Goal: Use online tool/utility: Utilize a website feature to perform a specific function

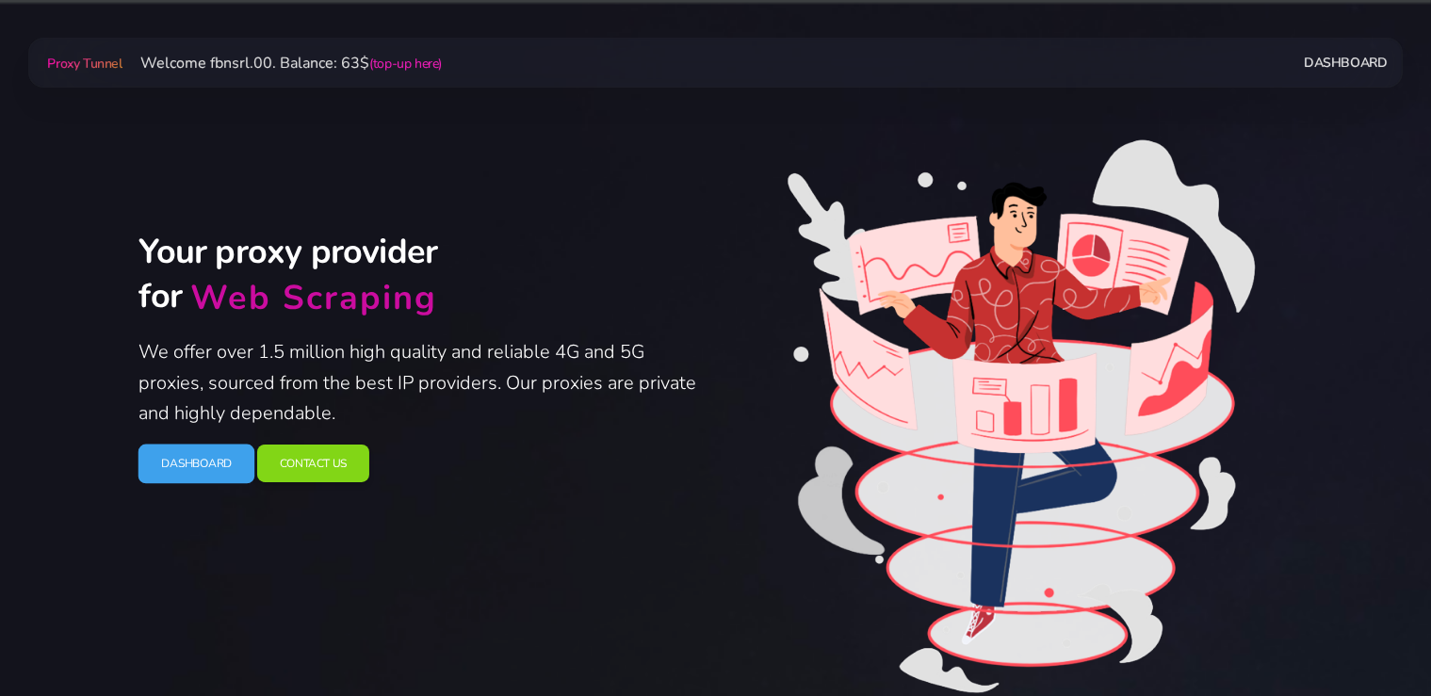
click at [215, 469] on link "Dashboard" at bounding box center [195, 464] width 117 height 40
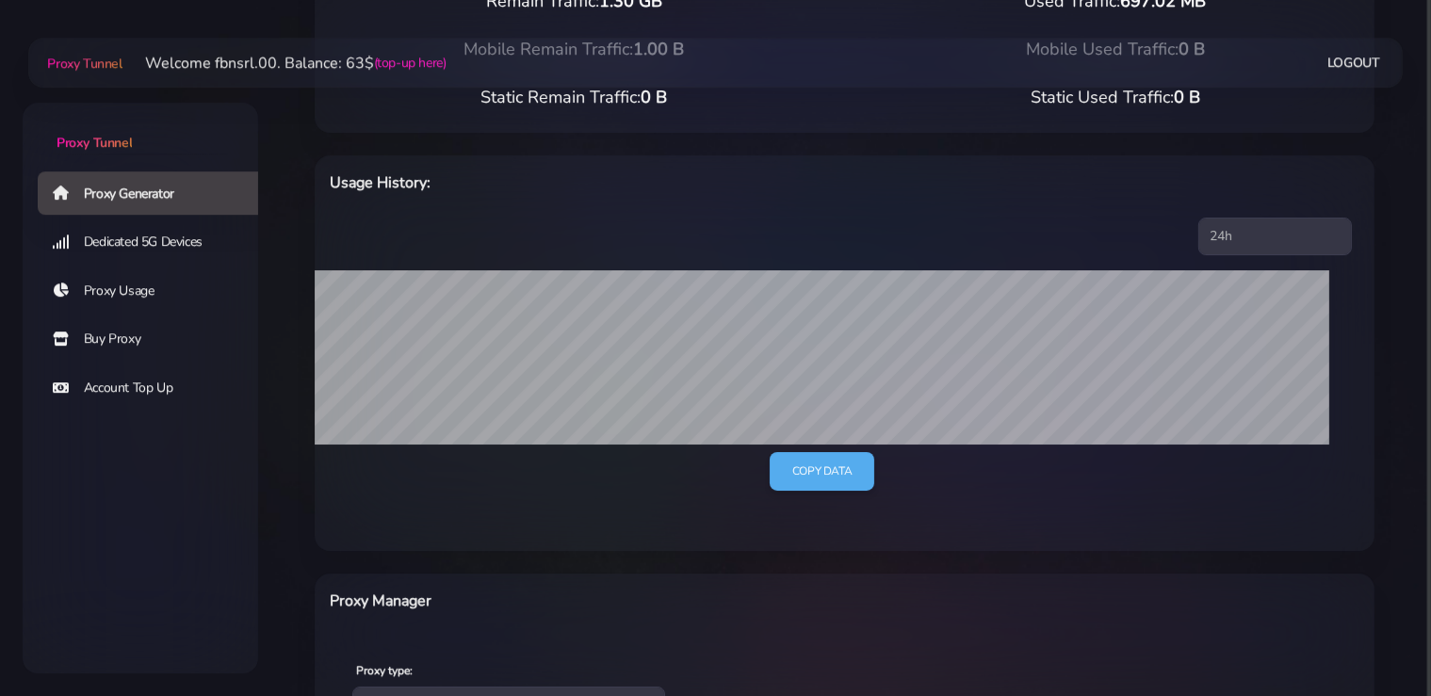
scroll to position [298, 0]
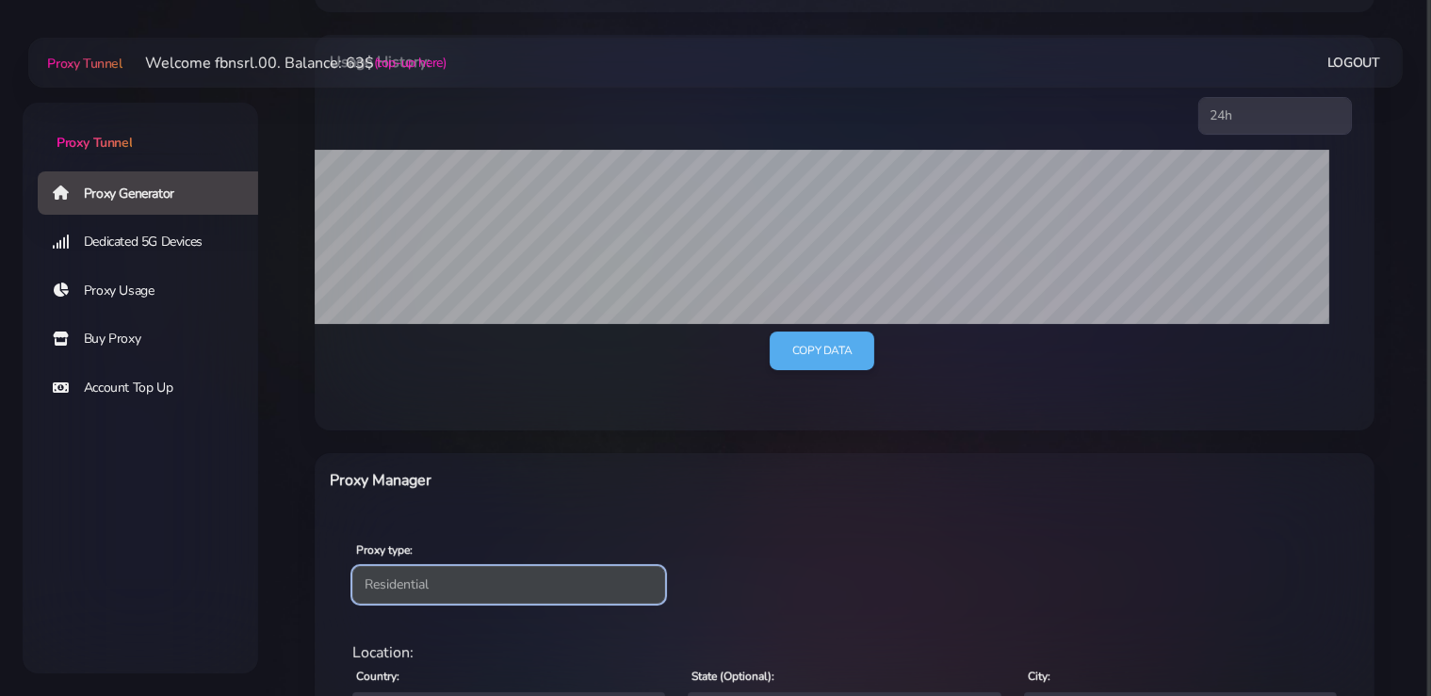
select select "static"
click option "Static" at bounding box center [0, 0] width 0 height 0
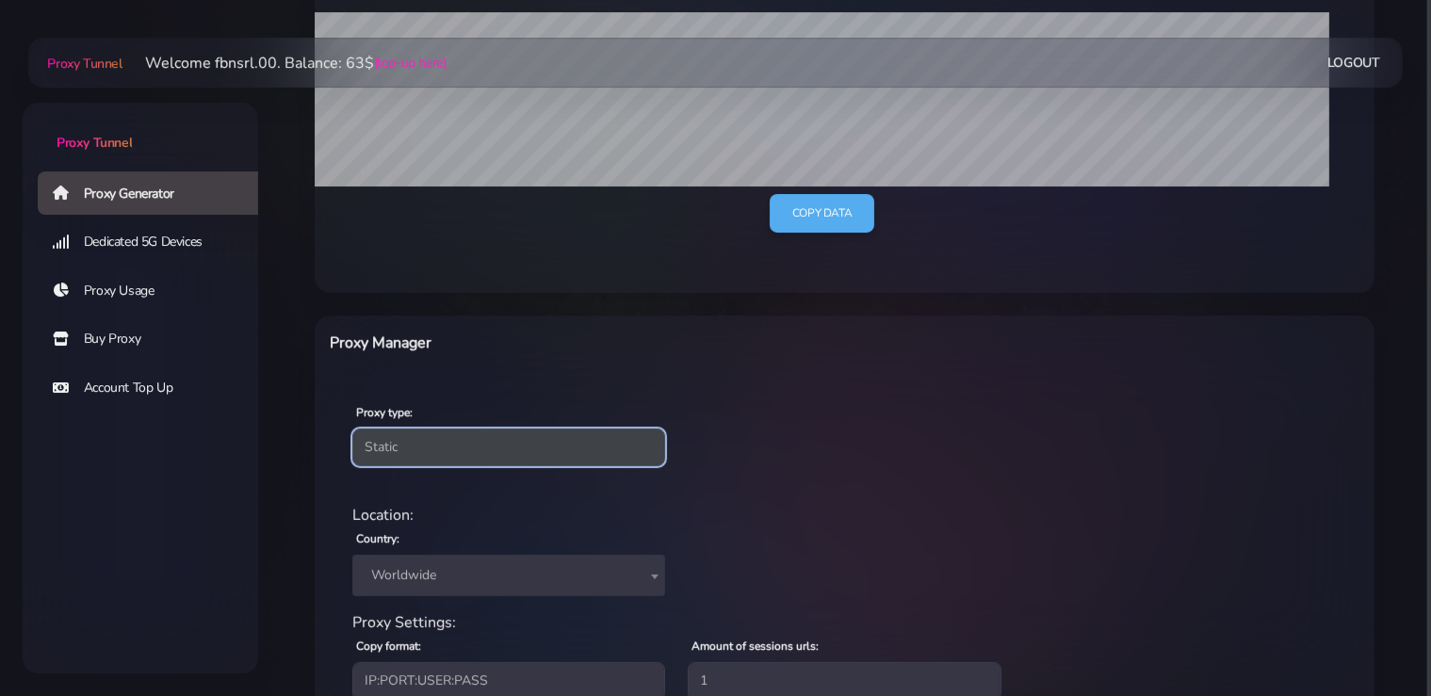
scroll to position [574, 0]
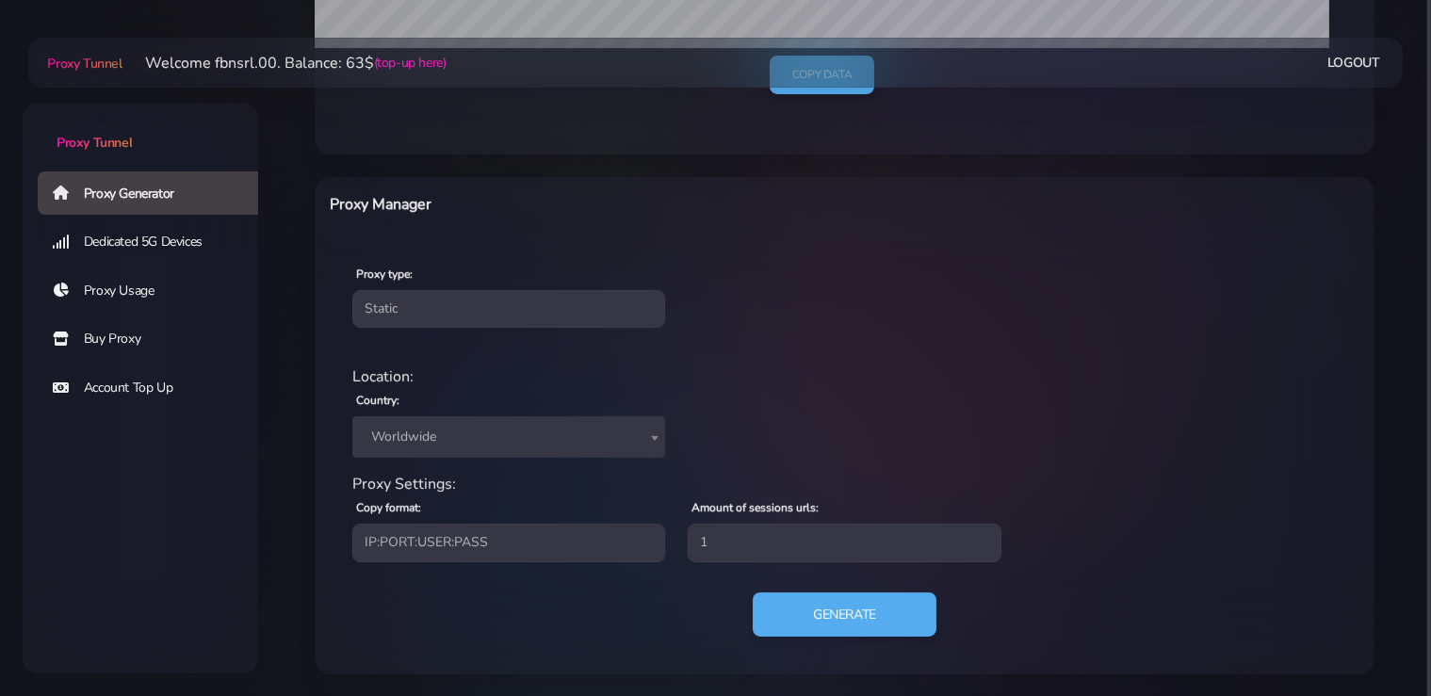
click at [461, 445] on span "Worldwide" at bounding box center [509, 437] width 290 height 26
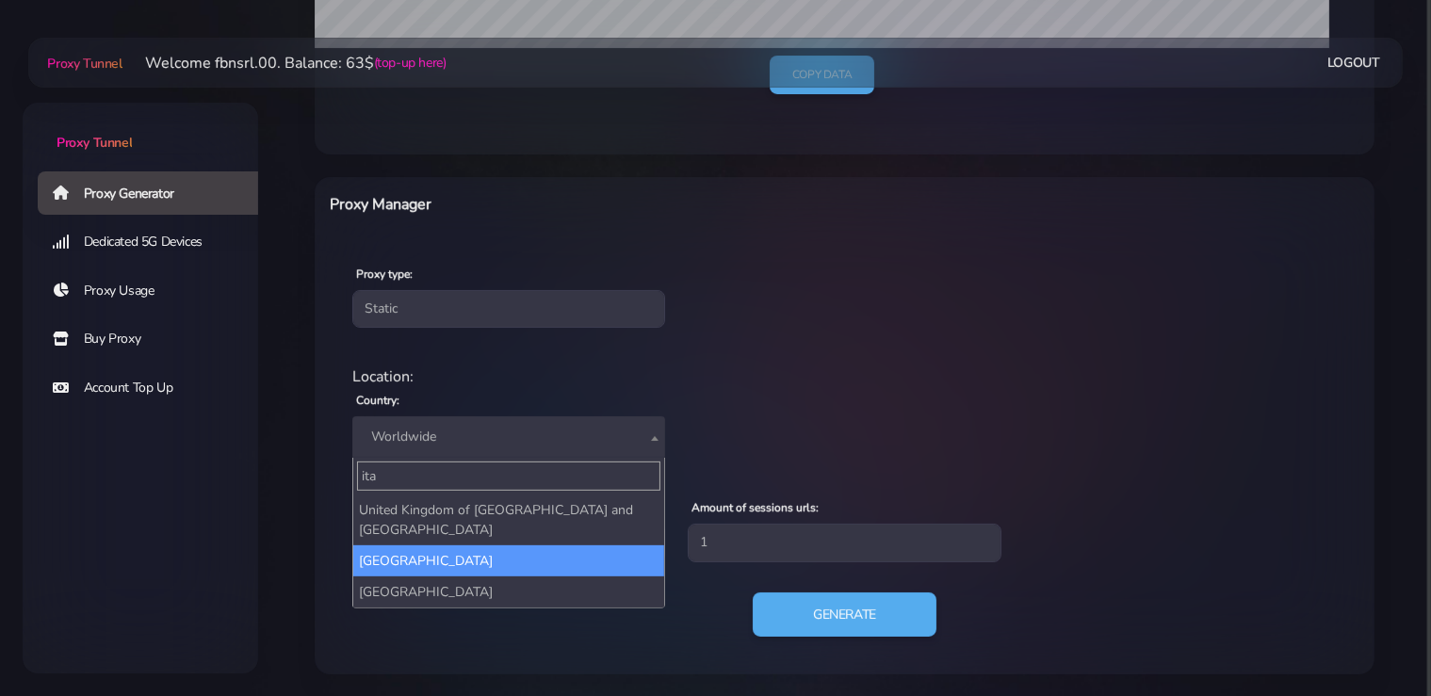
type input "ita"
select select "IT"
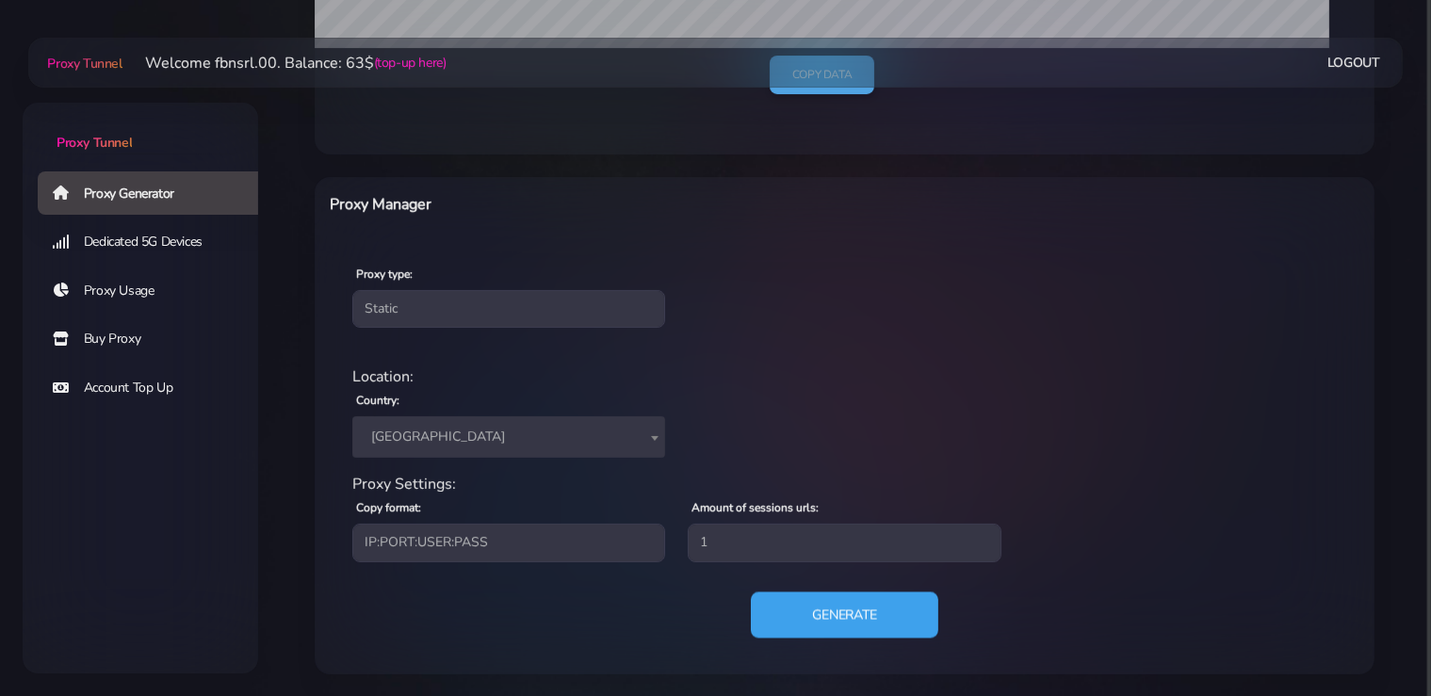
click at [813, 606] on button "Generate" at bounding box center [844, 614] width 187 height 46
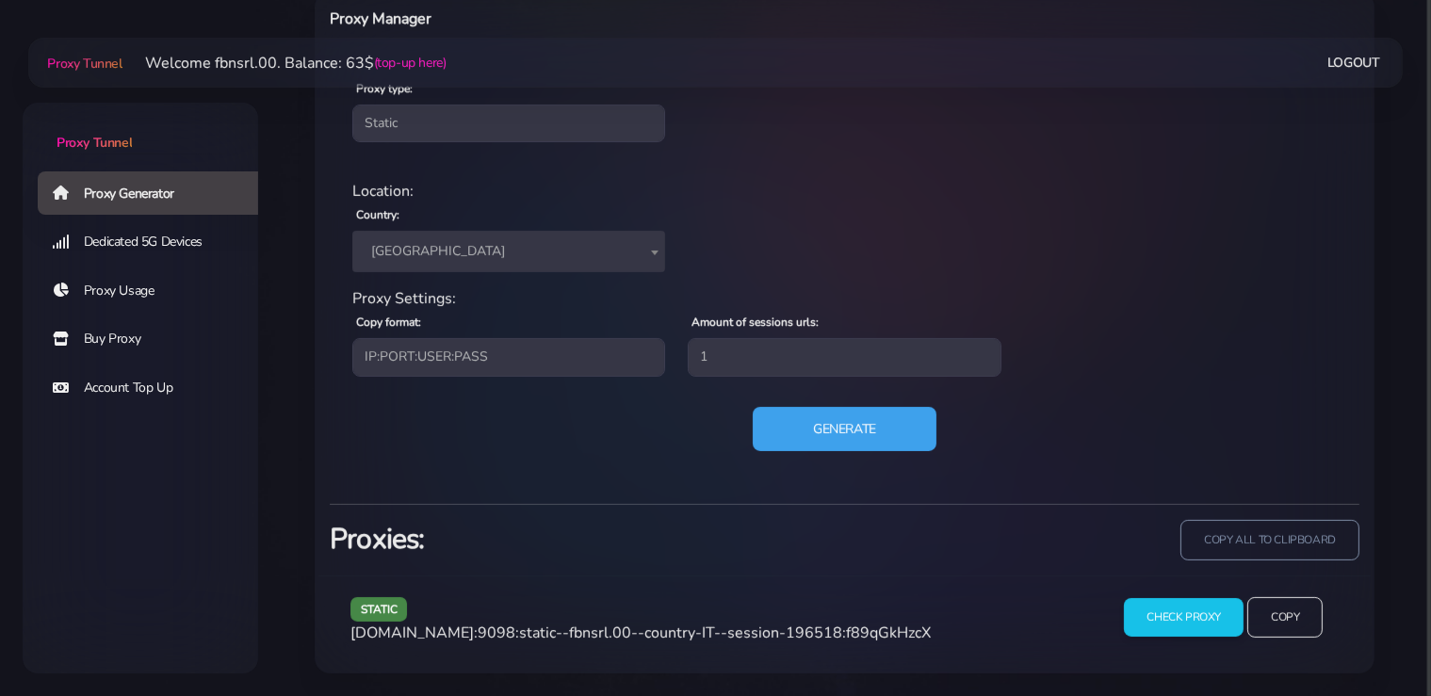
scroll to position [757, 0]
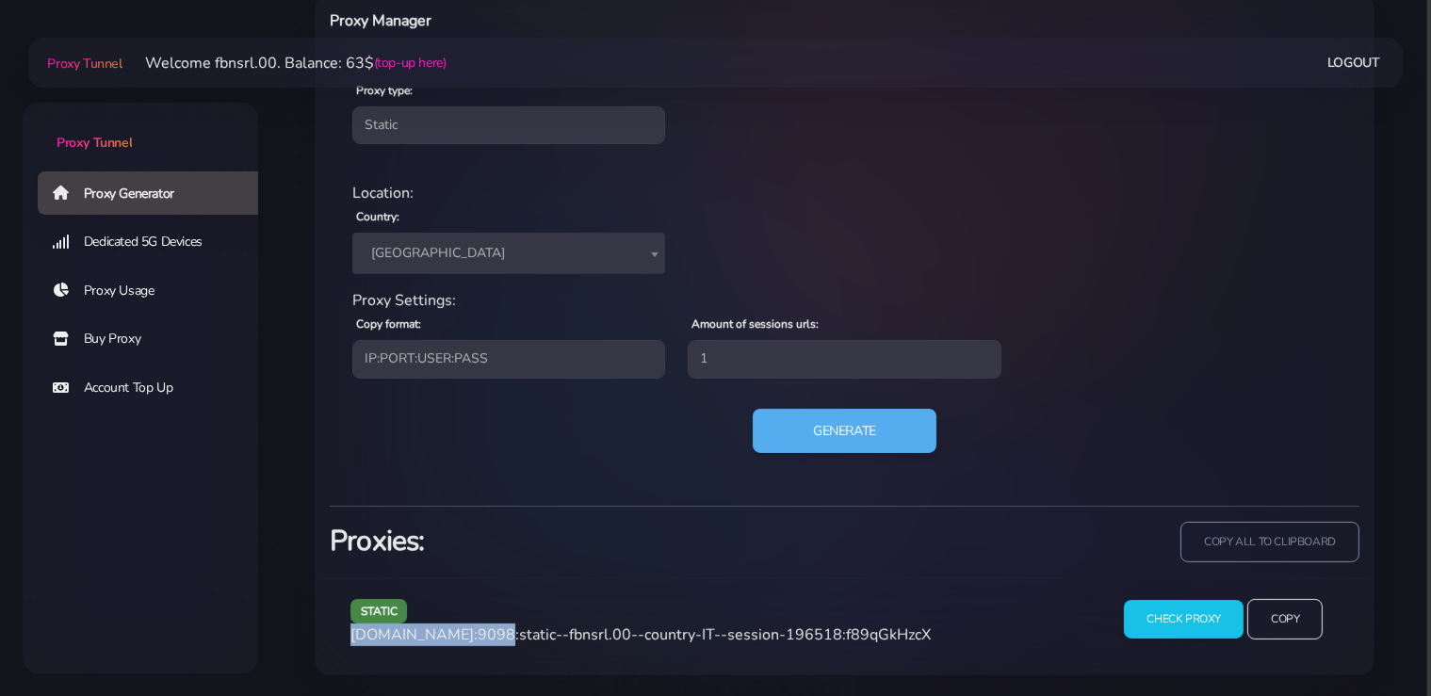
drag, startPoint x: 474, startPoint y: 632, endPoint x: 405, endPoint y: 650, distance: 71.0
click at [353, 635] on span "agg.proxytunnel.io:9098:static--fbnsrl.00--country-IT--session-196518:f89qGkHzcX" at bounding box center [640, 634] width 580 height 21
copy span "agg.proxytunnel.io"
drag, startPoint x: 515, startPoint y: 630, endPoint x: 480, endPoint y: 639, distance: 35.9
click at [480, 639] on span "agg.proxytunnel.io:9098:static--fbnsrl.00--country-IT--session-196518:f89qGkHzcX" at bounding box center [640, 634] width 580 height 21
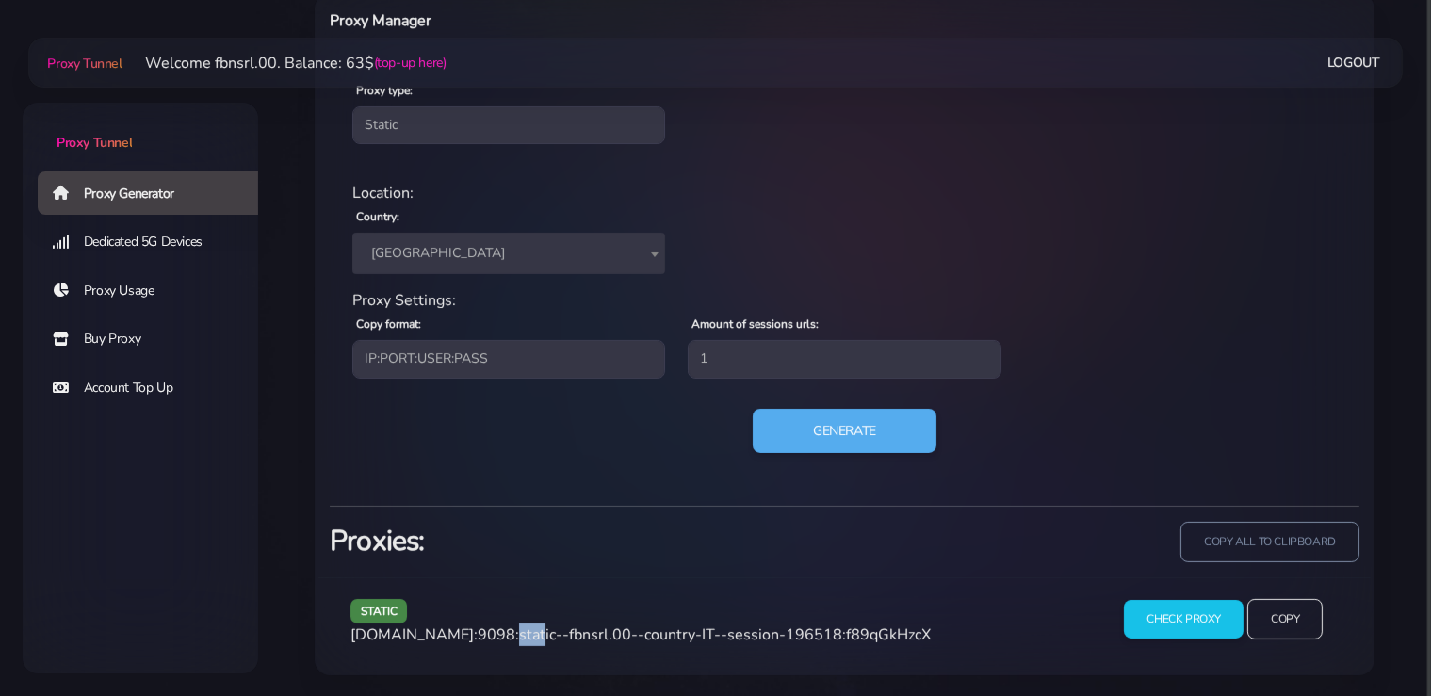
copy span "9098"
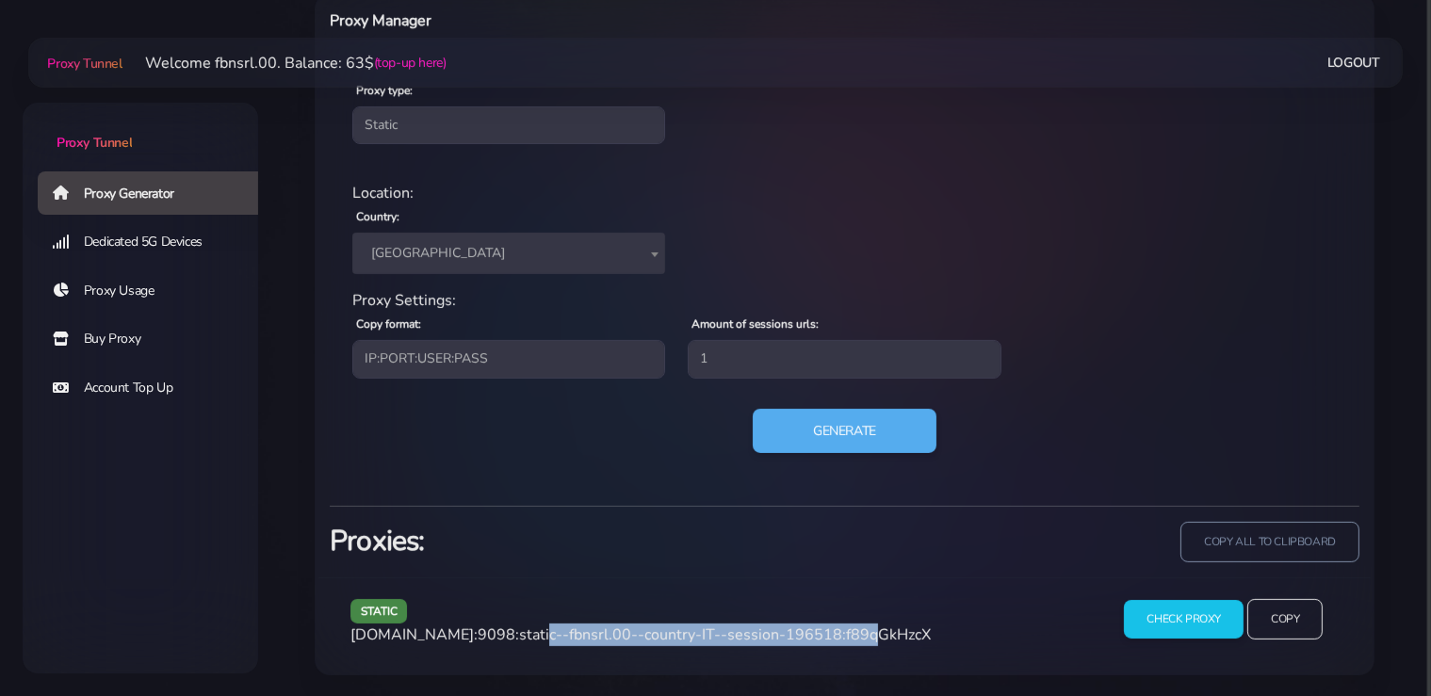
drag, startPoint x: 833, startPoint y: 631, endPoint x: 522, endPoint y: 633, distance: 310.8
click at [522, 633] on span "agg.proxytunnel.io:9098:static--fbnsrl.00--country-IT--session-196518:f89qGkHzcX" at bounding box center [640, 634] width 580 height 21
copy span "static--fbnsrl.00--country-IT--session-196518"
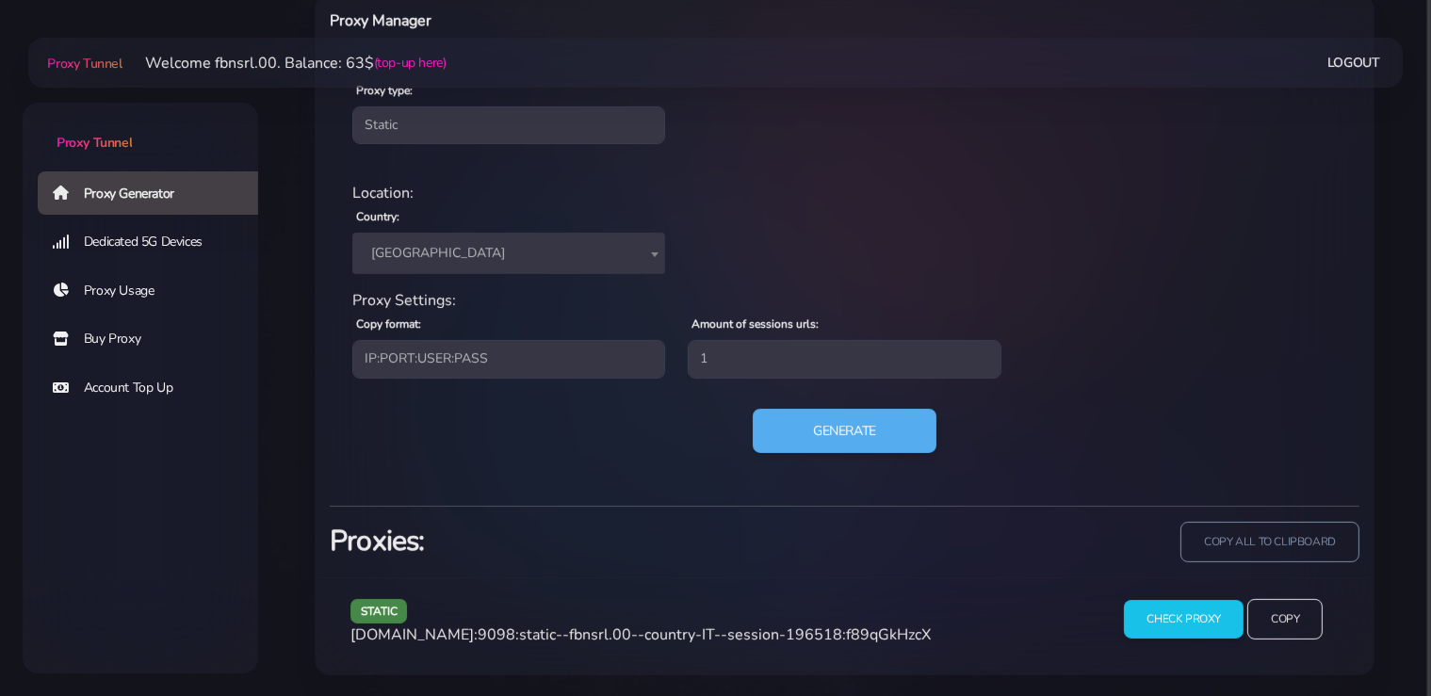
click at [871, 631] on span "agg.proxytunnel.io:9098:static--fbnsrl.00--country-IT--session-196518:f89qGkHzcX" at bounding box center [640, 634] width 580 height 21
copy span "f89qGkHzcX"
